Goal: Task Accomplishment & Management: Complete application form

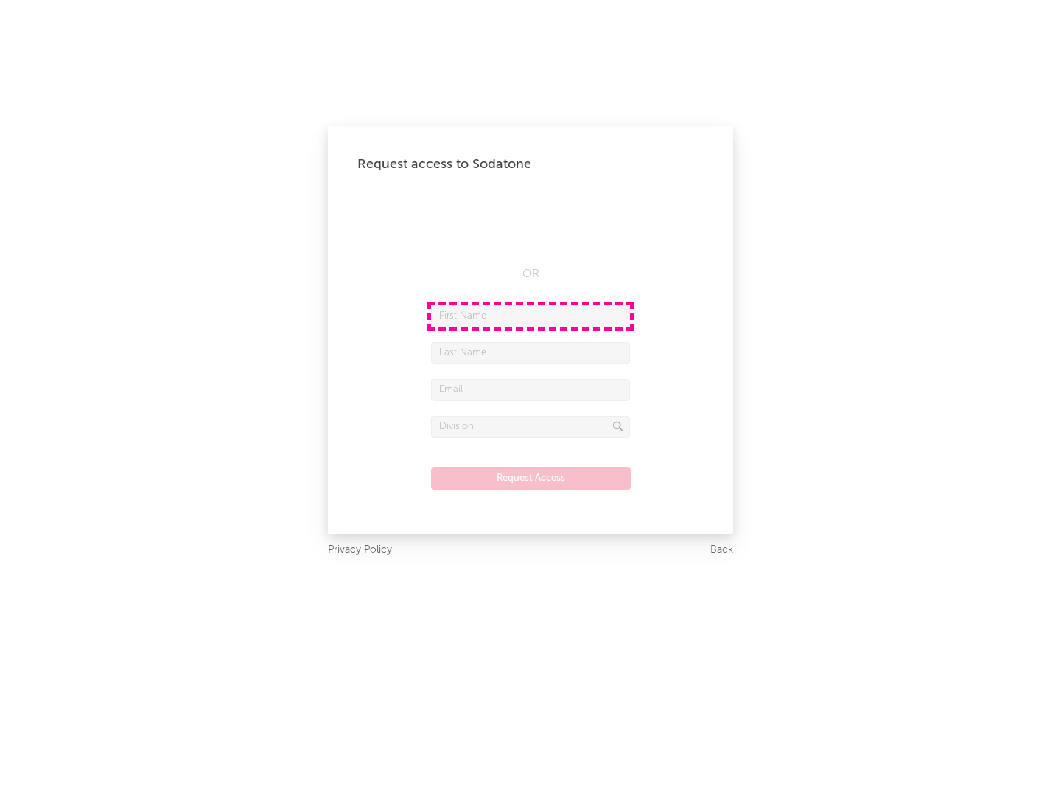
click at [531, 315] on input "text" at bounding box center [530, 316] width 199 height 22
type input "[PERSON_NAME]"
click at [531, 352] on input "text" at bounding box center [530, 353] width 199 height 22
type input "[PERSON_NAME]"
click at [531, 389] on input "text" at bounding box center [530, 390] width 199 height 22
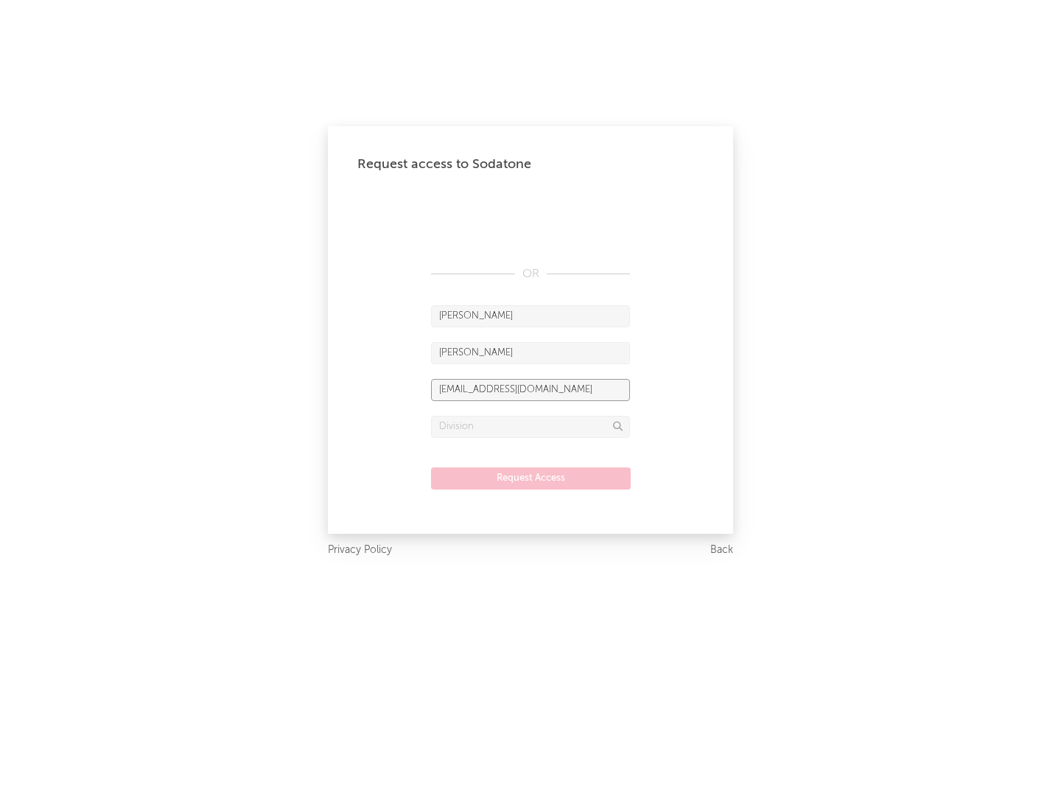
type input "[EMAIL_ADDRESS][DOMAIN_NAME]"
click at [531, 426] on input "text" at bounding box center [530, 427] width 199 height 22
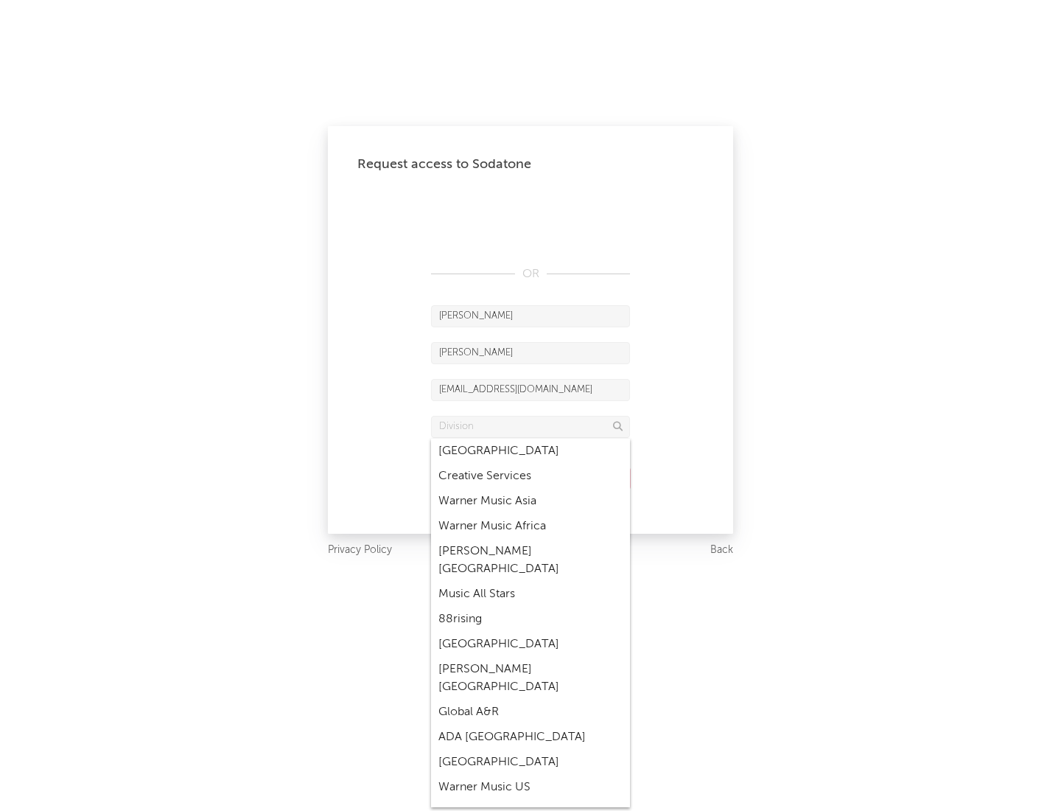
click at [531, 581] on div "Music All Stars" at bounding box center [530, 593] width 199 height 25
type input "Music All Stars"
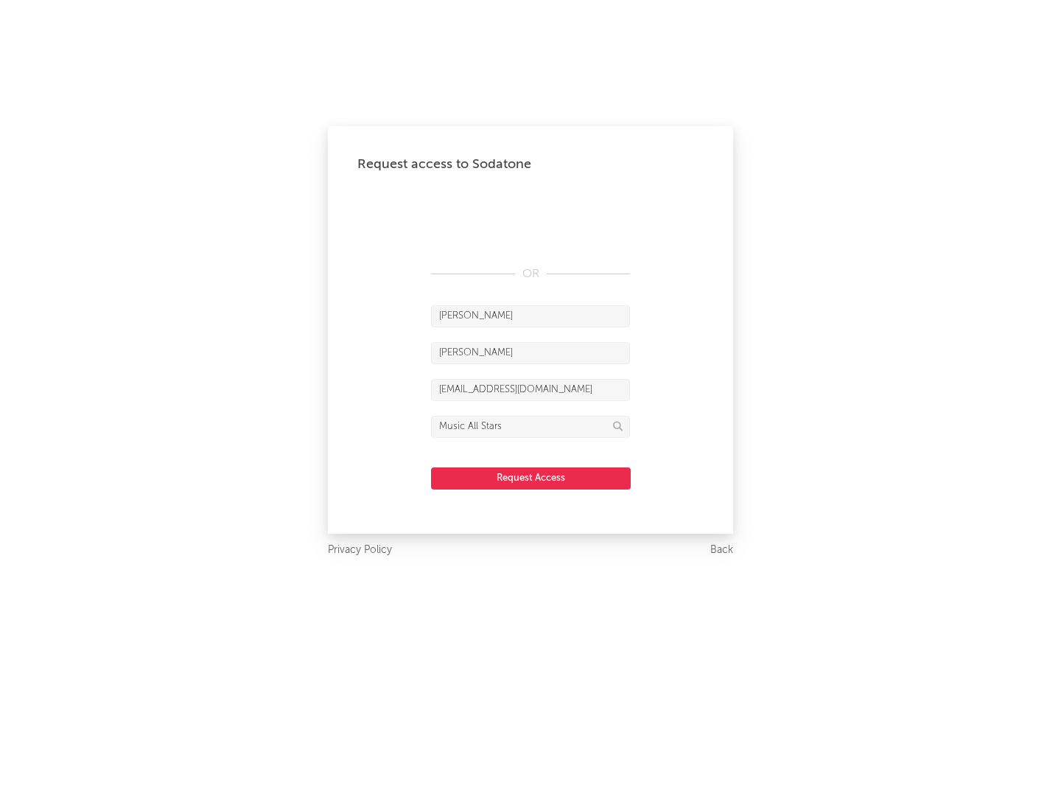
click at [531, 477] on button "Request Access" at bounding box center [531, 478] width 200 height 22
